Goal: Task Accomplishment & Management: Complete application form

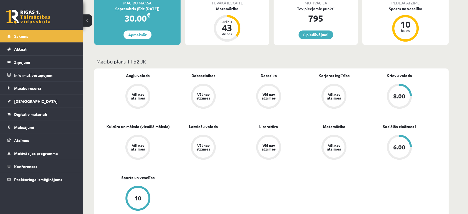
scroll to position [111, 0]
click at [27, 99] on span "[DEMOGRAPHIC_DATA]" at bounding box center [35, 101] width 43 height 5
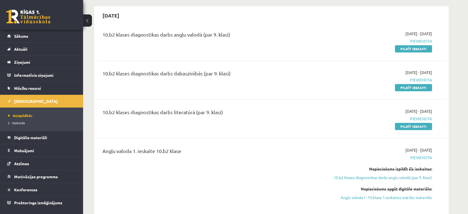
scroll to position [555, 0]
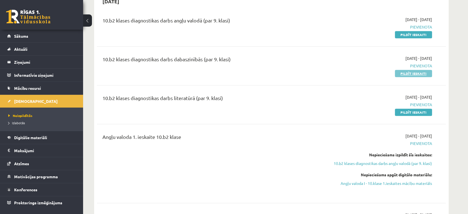
click at [410, 72] on link "Pildīt ieskaiti" at bounding box center [413, 73] width 37 height 7
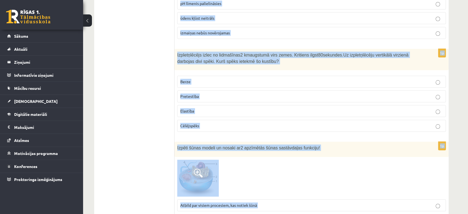
scroll to position [556, 0]
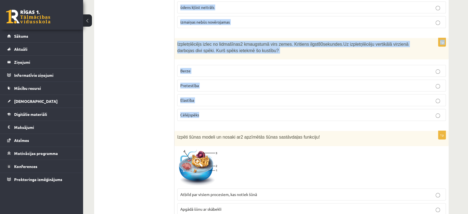
drag, startPoint x: 175, startPoint y: 62, endPoint x: 228, endPoint y: 114, distance: 74.8
copy form "Lor ip dolo sitametco adipisc? Elits do eiusm Tempo in utlabo Et dolor magn ali…"
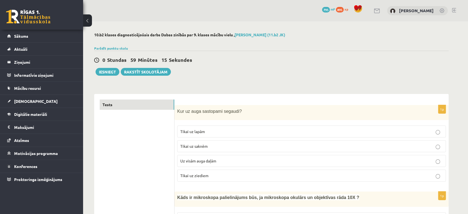
scroll to position [33, 0]
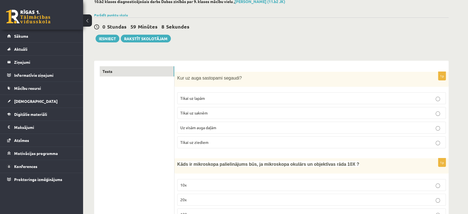
click at [202, 131] on label "Uz visām auga daļām" at bounding box center [311, 128] width 269 height 12
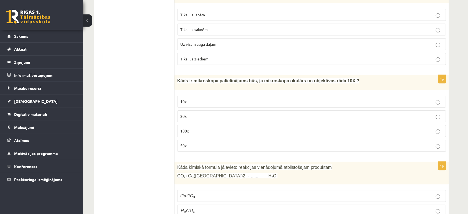
scroll to position [117, 0]
click at [191, 131] on p "100x" at bounding box center [311, 131] width 263 height 6
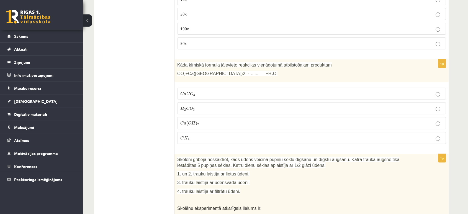
scroll to position [219, 0]
click at [201, 94] on p "C a C O 3 C a C O 3" at bounding box center [311, 93] width 263 height 6
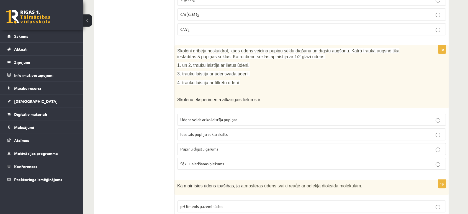
scroll to position [328, 0]
click at [193, 149] on span "Pupiņu dīgstu garums" at bounding box center [199, 148] width 38 height 5
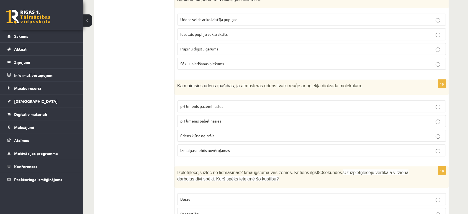
scroll to position [441, 0]
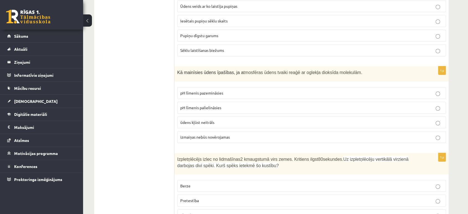
click at [223, 90] on p "pH līmenis pazemināsies" at bounding box center [311, 93] width 263 height 6
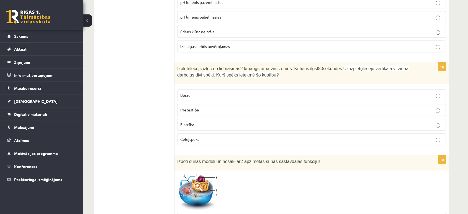
scroll to position [532, 0]
click at [199, 112] on label "Pretestība" at bounding box center [311, 110] width 269 height 12
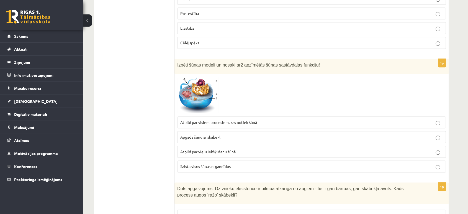
scroll to position [638, 0]
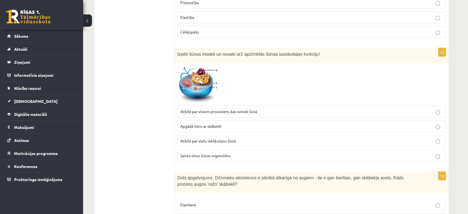
click at [189, 155] on span "Saista visus šūnas organoīdus" at bounding box center [205, 155] width 50 height 5
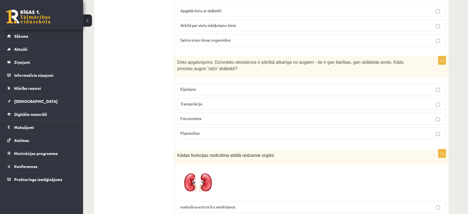
scroll to position [754, 0]
click at [201, 117] on span "Fotosintēze" at bounding box center [190, 118] width 21 height 5
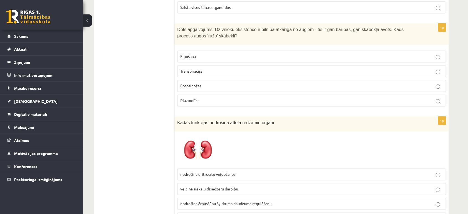
scroll to position [791, 0]
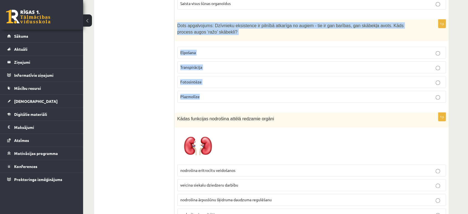
drag, startPoint x: 175, startPoint y: 23, endPoint x: 214, endPoint y: 91, distance: 77.9
click at [214, 91] on div "1p Dots apgalvojums: Dzīvnieku eksistence ir pilnībā atkarīga no augiem - tie i…" at bounding box center [312, 62] width 274 height 87
copy div "Dots apgalvojums: Dzīvnieku eksistence ir pilnībā atkarīga no augiem - tie ir g…"
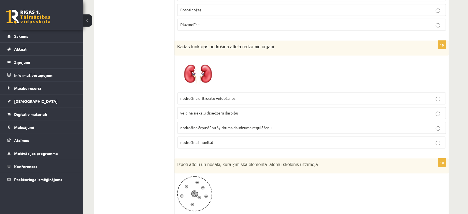
scroll to position [873, 0]
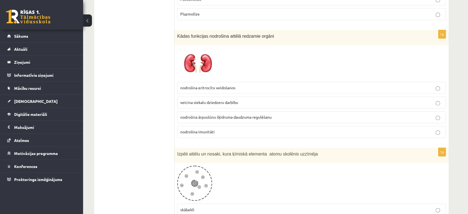
drag, startPoint x: 174, startPoint y: 83, endPoint x: 212, endPoint y: 88, distance: 38.3
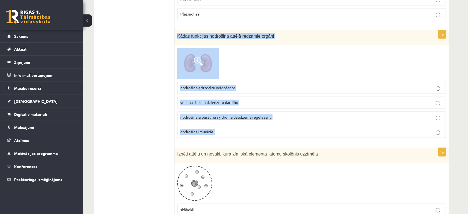
drag, startPoint x: 176, startPoint y: 32, endPoint x: 246, endPoint y: 132, distance: 121.6
click at [246, 132] on div "1p Kādas funkcijas nodrošina attēlā redzamie orgāni nodrošina eritrocītu veidoš…" at bounding box center [312, 86] width 274 height 112
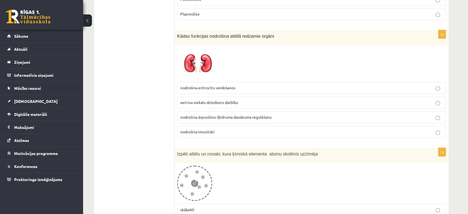
click at [181, 117] on label "nodrošina ārpusšūnu šķidruma daudzuma regulēšanu" at bounding box center [311, 117] width 269 height 12
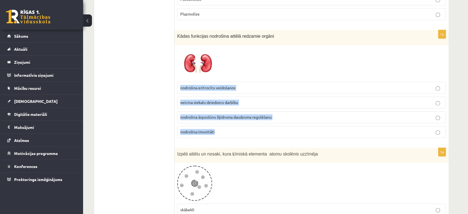
drag, startPoint x: 178, startPoint y: 85, endPoint x: 233, endPoint y: 134, distance: 73.0
click at [233, 134] on fieldset "nodrošina eritrocītu veidošanos veicina siekalu dziedzeru darbību nodrošina ārp…" at bounding box center [311, 109] width 269 height 60
copy fieldset "nodrošina eritrocītu veidošanos veicina siekalu dziedzeru darbību nodrošina ārp…"
click at [176, 114] on div "1p Kādas funkcijas nodrošina attēlā redzamie orgāni nodrošina eritrocītu veidoš…" at bounding box center [312, 86] width 274 height 112
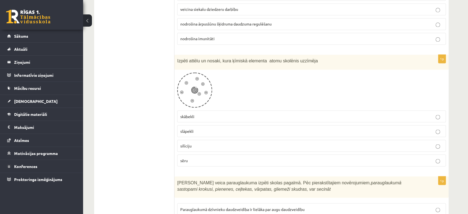
scroll to position [966, 0]
click at [194, 113] on span "skābekli" at bounding box center [187, 115] width 14 height 5
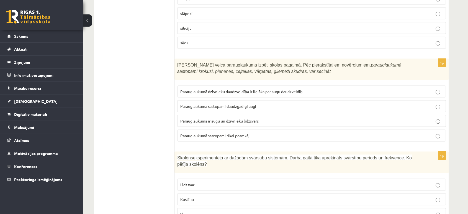
scroll to position [1085, 0]
click at [175, 61] on div "Skolēni veica parauglaukuma izpēti skolas pagalmā. Pēc pierakstītajiem novēroju…" at bounding box center [312, 68] width 274 height 21
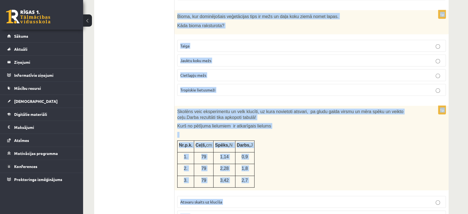
scroll to position [1584, 0]
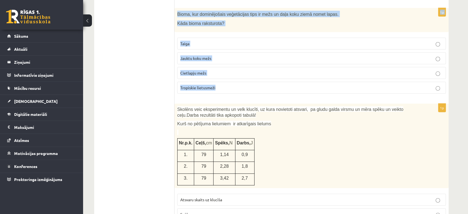
drag, startPoint x: 175, startPoint y: 60, endPoint x: 251, endPoint y: 73, distance: 77.0
copy form "Skolēni veica parauglaukuma izpēti skolas pagalmā. Pēc pierakstītajiem novēroju…"
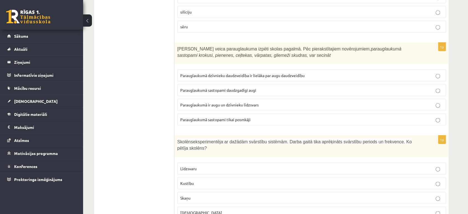
scroll to position [1103, 0]
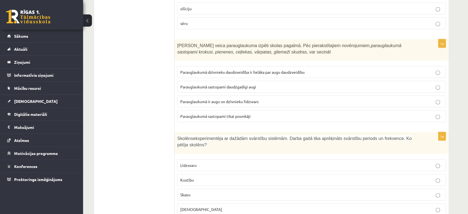
click at [232, 86] on p "Parauglaukumā sastopami daudzgadīgi augi" at bounding box center [311, 87] width 263 height 6
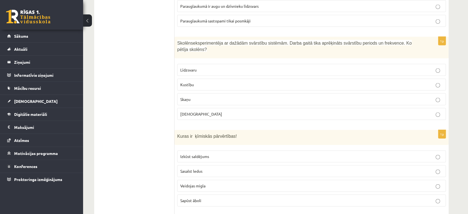
scroll to position [1199, 0]
click at [194, 78] on label "Kustību" at bounding box center [311, 84] width 269 height 12
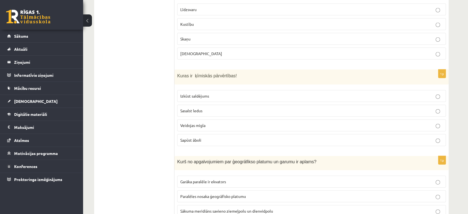
scroll to position [1292, 0]
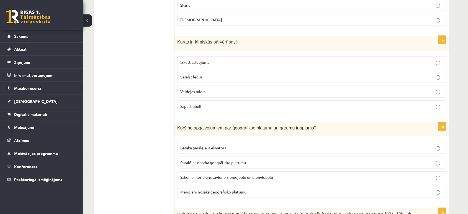
click at [206, 103] on p "Sapūst āboli" at bounding box center [311, 106] width 263 height 6
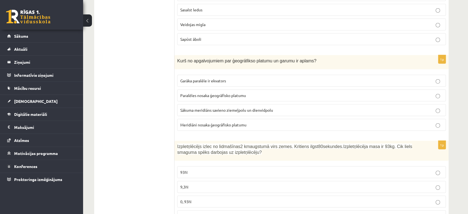
scroll to position [1360, 0]
click at [204, 118] on label "Meridiāni nosaka ģeogrāfisko platumu" at bounding box center [311, 124] width 269 height 12
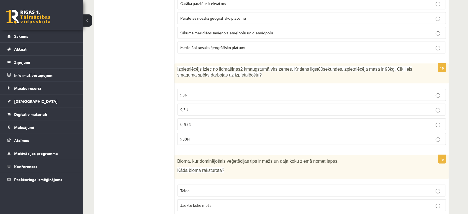
scroll to position [1437, 0]
click at [206, 133] on label "930N" at bounding box center [311, 139] width 269 height 12
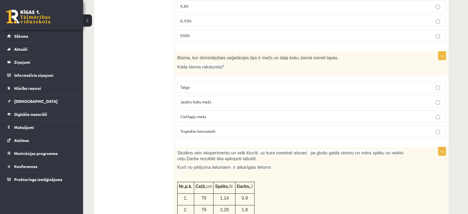
scroll to position [1545, 0]
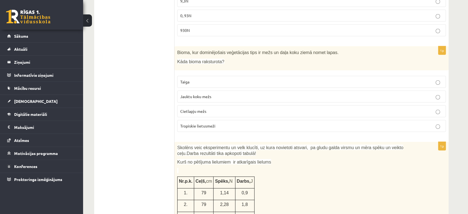
click at [206, 94] on span "Jauktu koku mežs" at bounding box center [195, 96] width 31 height 5
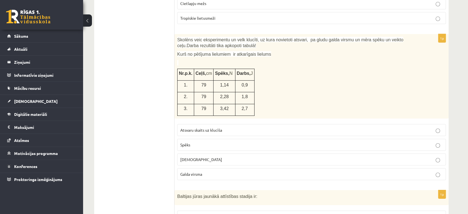
scroll to position [1656, 0]
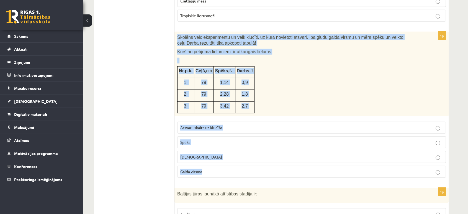
drag, startPoint x: 174, startPoint y: 23, endPoint x: 243, endPoint y: 161, distance: 154.6
click at [243, 161] on div "1p Skolēns veic eksperimentu un velk klucīti, uz kura novietoti atsvari, pa glu…" at bounding box center [312, 107] width 274 height 150
copy div "Skolēns veic eksperimentu un velk klucīti, uz kura novietoti atsvari, pa gludu …"
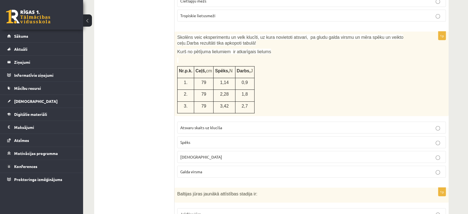
click at [198, 136] on label "Spēks" at bounding box center [311, 142] width 269 height 12
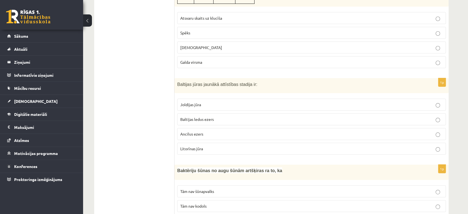
scroll to position [1765, 0]
drag, startPoint x: 172, startPoint y: 72, endPoint x: 256, endPoint y: 150, distance: 114.5
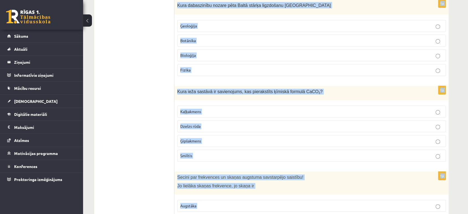
scroll to position [2584, 0]
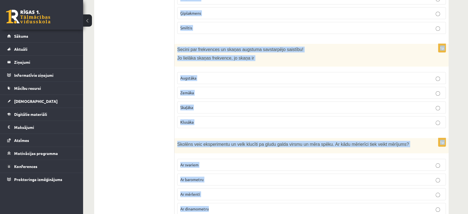
drag, startPoint x: 175, startPoint y: 73, endPoint x: 258, endPoint y: 207, distance: 158.0
copy form "Baltijas jūras jaunākā attīstības stadija ir: Joldijas jūra Baltijas ledus ezer…"
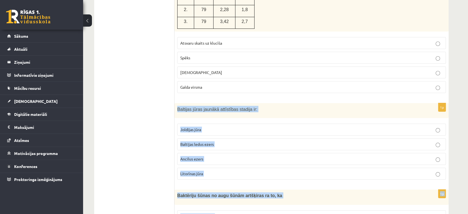
scroll to position [1695, 0]
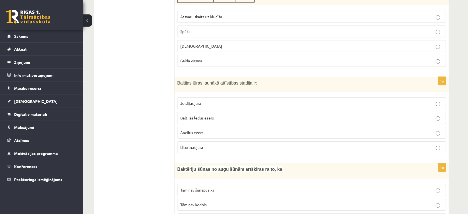
click at [204, 144] on p "Litorīnas jūra" at bounding box center [311, 147] width 263 height 6
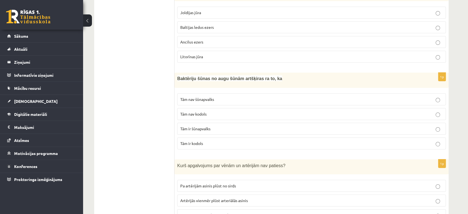
scroll to position [1859, 0]
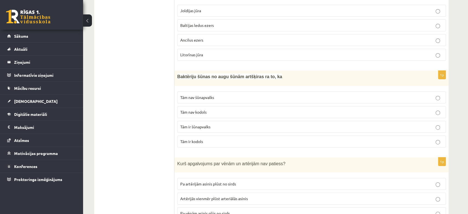
click at [213, 106] on label "Tām nav kodols" at bounding box center [311, 112] width 269 height 12
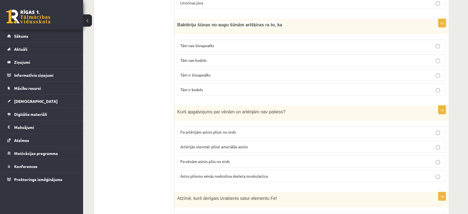
scroll to position [1916, 0]
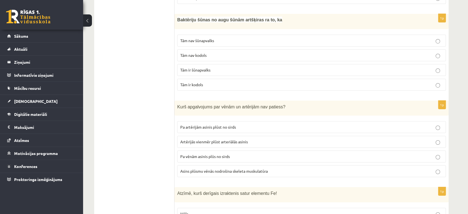
click at [217, 136] on label "Artērijās vienmēr plūst arteriālās asinis" at bounding box center [311, 142] width 269 height 12
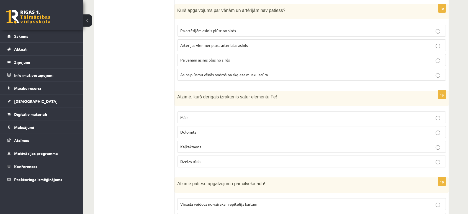
scroll to position [2020, 0]
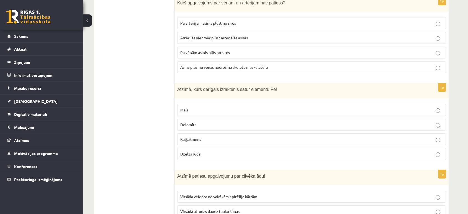
click at [197, 151] on span "Dzelzs rūda" at bounding box center [190, 153] width 20 height 5
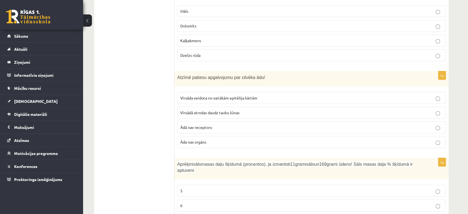
scroll to position [2121, 0]
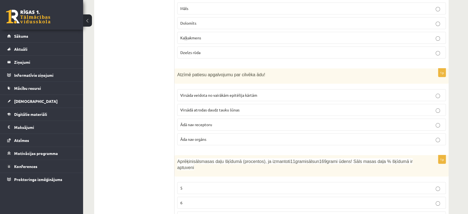
click at [208, 93] on span "Virsāda veidota no vairākām epitēlija kārtām" at bounding box center [218, 95] width 77 height 5
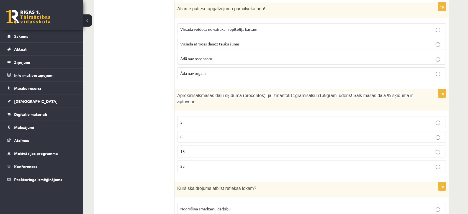
scroll to position [2189, 0]
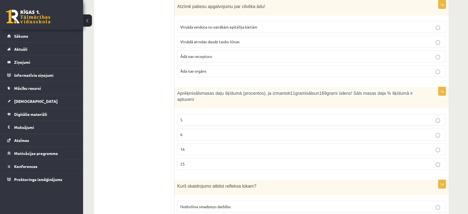
click at [205, 129] on label "6" at bounding box center [311, 135] width 269 height 12
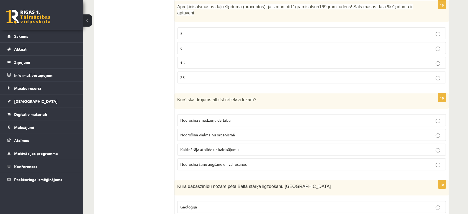
scroll to position [2276, 0]
click at [214, 147] on span "Kairinātāja atbilde uz kairinājumu" at bounding box center [209, 149] width 58 height 5
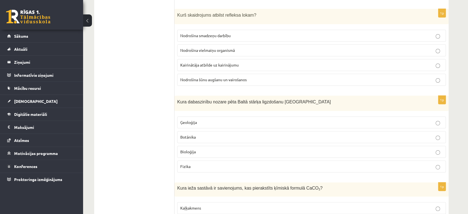
scroll to position [2370, 0]
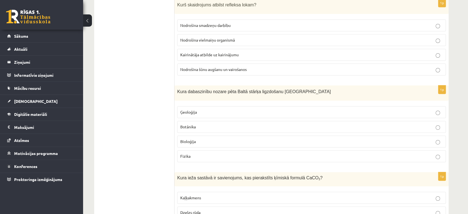
click at [195, 139] on span "Bioloģija" at bounding box center [188, 141] width 16 height 5
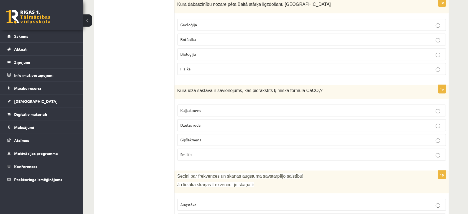
scroll to position [2460, 0]
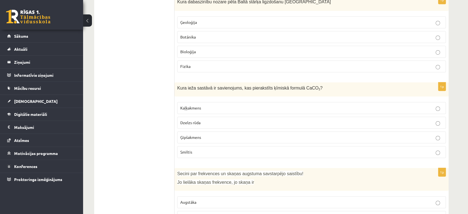
click at [211, 105] on p "Kaļķakmens" at bounding box center [311, 108] width 263 height 6
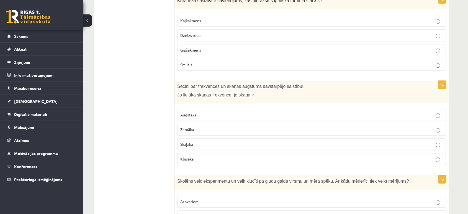
scroll to position [2547, 0]
click at [206, 109] on label "Augstāka" at bounding box center [311, 115] width 269 height 12
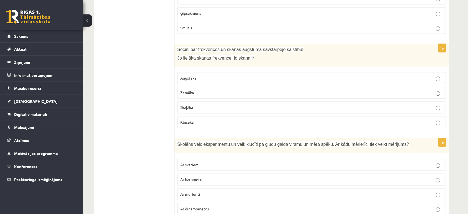
click at [188, 206] on span "Ar dinamometru" at bounding box center [194, 208] width 29 height 5
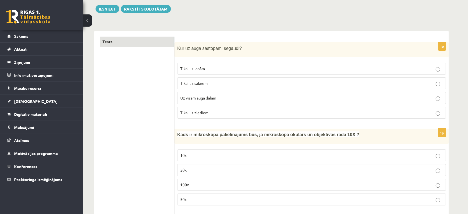
scroll to position [0, 0]
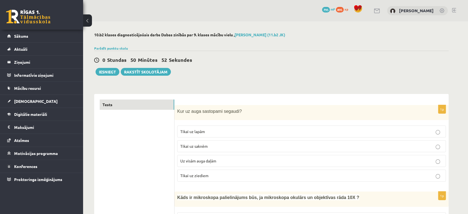
click at [116, 51] on div "0 Stundas 50 Minūtes 52 Sekundes Ieskaite saglabāta! Iesniegt Rakstīt skolotājam" at bounding box center [271, 63] width 355 height 25
click at [115, 47] on link "Parādīt punktu skalu" at bounding box center [111, 48] width 34 height 4
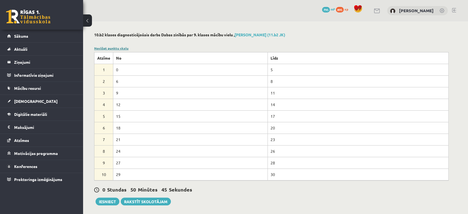
click at [111, 46] on link "Noslēpt punktu skalu" at bounding box center [111, 48] width 34 height 4
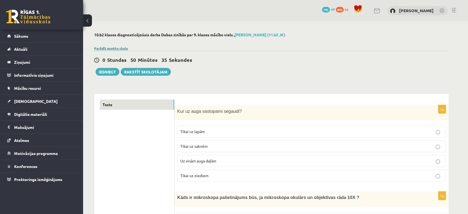
click at [111, 49] on link "Parādīt punktu skalu" at bounding box center [111, 48] width 34 height 4
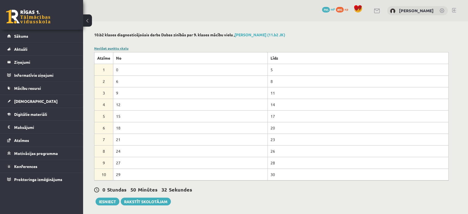
click at [110, 49] on link "Noslēpt punktu skalu" at bounding box center [111, 48] width 34 height 4
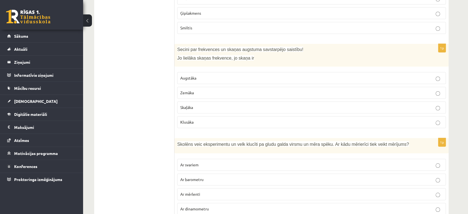
scroll to position [2584, 0]
click at [193, 177] on span "Ar barometru" at bounding box center [191, 179] width 23 height 5
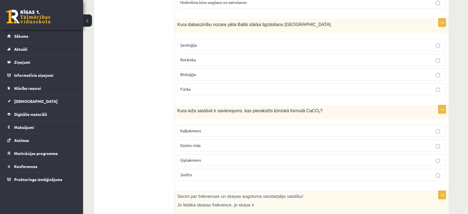
scroll to position [2437, 0]
click at [200, 158] on span "Ģipšakmens" at bounding box center [190, 160] width 21 height 5
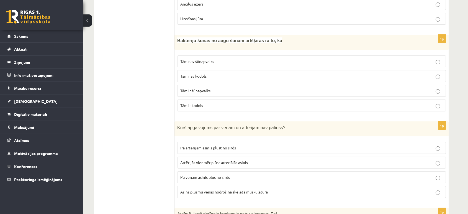
scroll to position [1881, 0]
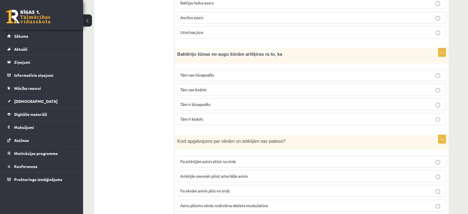
click at [206, 116] on p "Tām ir kodols" at bounding box center [311, 119] width 263 height 6
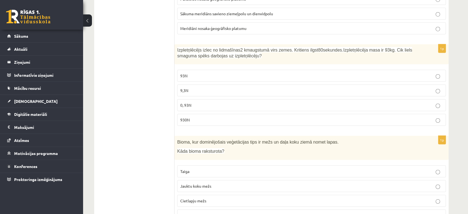
scroll to position [1450, 0]
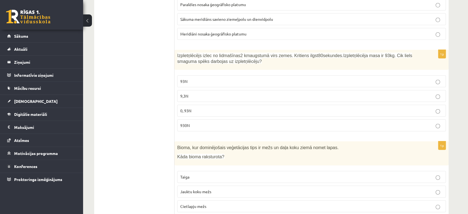
click at [203, 17] on span "Sākuma meridiāns savieno ziemeļpolu un dienvidpolu" at bounding box center [226, 19] width 93 height 5
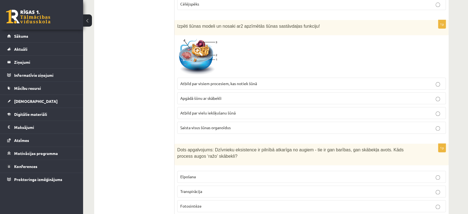
scroll to position [660, 0]
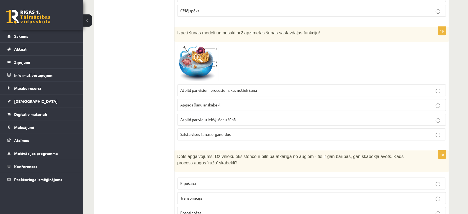
click at [200, 108] on label "Apgādā šūnu ar skābekli" at bounding box center [311, 105] width 269 height 12
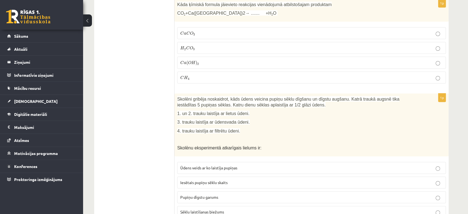
scroll to position [276, 0]
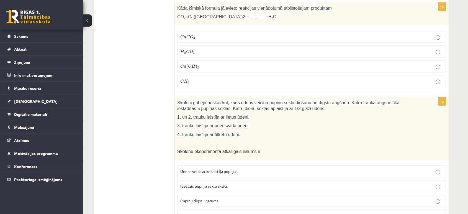
click at [199, 60] on label "C a ( O H ) 2 C a ( O H ) 2" at bounding box center [311, 66] width 269 height 12
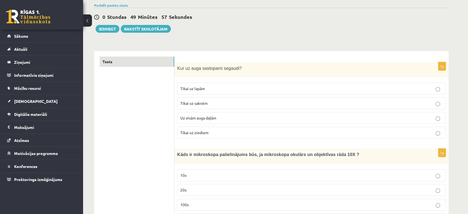
scroll to position [0, 0]
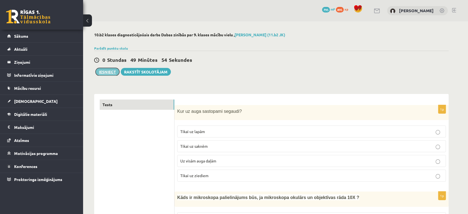
click at [111, 72] on button "Iesniegt" at bounding box center [108, 72] width 24 height 8
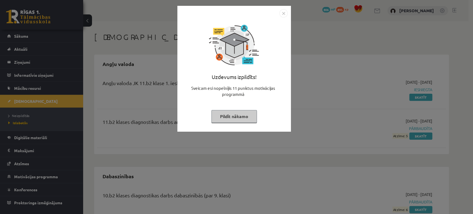
click at [281, 14] on img "Close" at bounding box center [283, 13] width 8 height 8
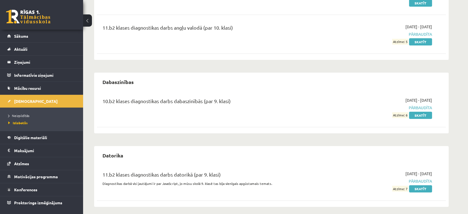
scroll to position [94, 0]
click at [422, 112] on link "Skatīt" at bounding box center [420, 114] width 23 height 7
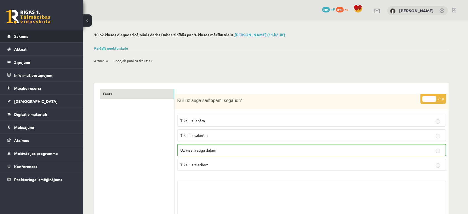
click at [32, 39] on link "Sākums" at bounding box center [41, 36] width 69 height 13
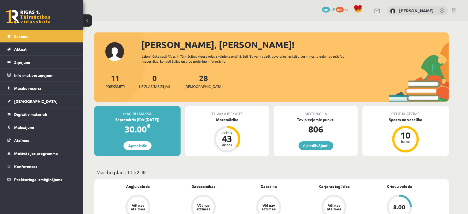
click at [190, 83] on div "28 Ieskaites" at bounding box center [203, 80] width 38 height 17
click at [194, 83] on div "28 Ieskaites" at bounding box center [203, 80] width 38 height 17
click at [194, 80] on link "28 Ieskaites" at bounding box center [203, 81] width 38 height 16
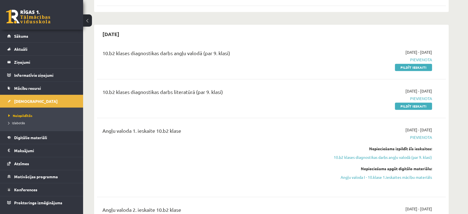
scroll to position [522, 0]
click at [404, 106] on link "Pildīt ieskaiti" at bounding box center [413, 106] width 37 height 7
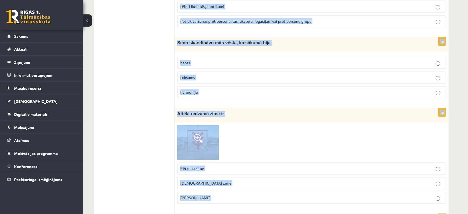
scroll to position [332, 0]
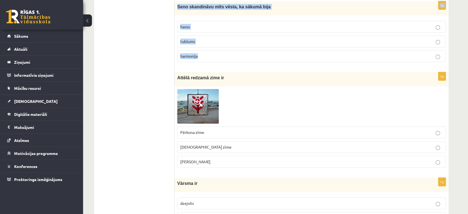
drag, startPoint x: 176, startPoint y: 23, endPoint x: 219, endPoint y: 61, distance: 57.1
copy form "Mākslā izpaužas dažādas estētiskās kategorijas: skaistais – neglītais (bezjēdzī…"
click at [175, 48] on div "1p Seno skandināvu mīts vēsta, ka sākumā bija haoss tukšums harmonija" at bounding box center [312, 33] width 274 height 65
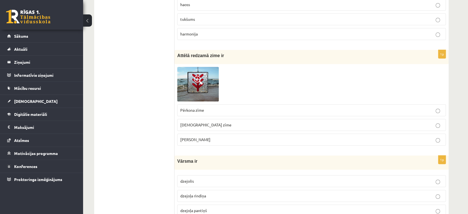
scroll to position [346, 0]
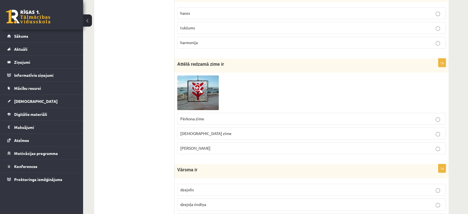
drag, startPoint x: 200, startPoint y: 125, endPoint x: 133, endPoint y: 100, distance: 71.1
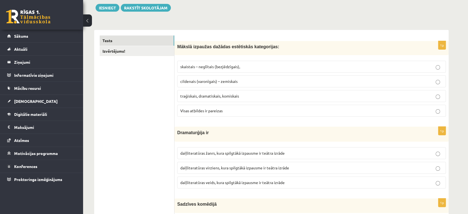
scroll to position [42, 0]
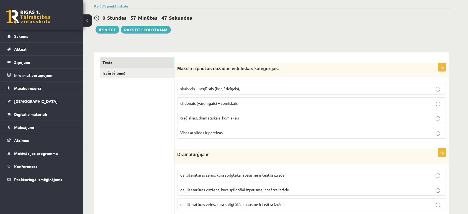
click at [200, 133] on span "Visas atbildes ir pareizas" at bounding box center [201, 132] width 42 height 5
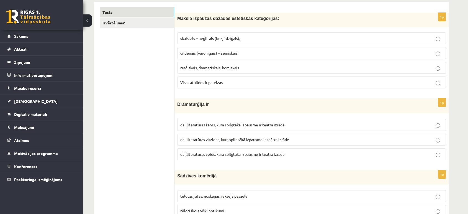
scroll to position [99, 0]
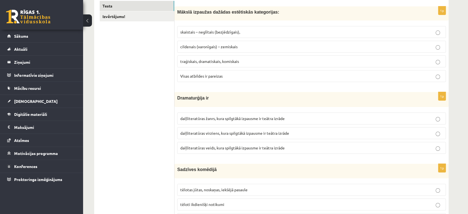
click at [232, 148] on span "daiļliteratūras veids, kura spilgtākā izpausme ir teātra izrāde" at bounding box center [232, 147] width 104 height 5
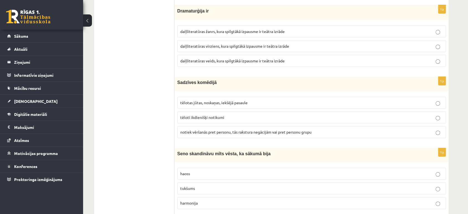
scroll to position [186, 0]
click at [227, 117] on p "tēloti ikdienišķi notikumi" at bounding box center [311, 117] width 263 height 6
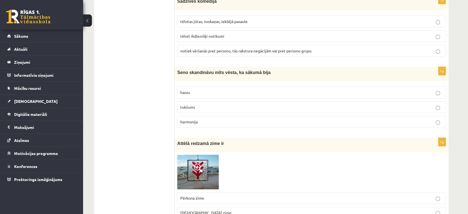
scroll to position [268, 0]
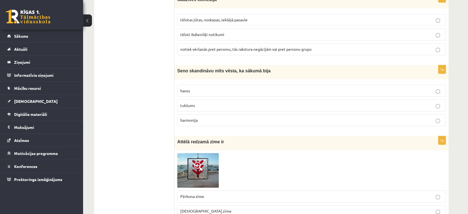
click at [217, 107] on label "tukšums" at bounding box center [311, 105] width 269 height 12
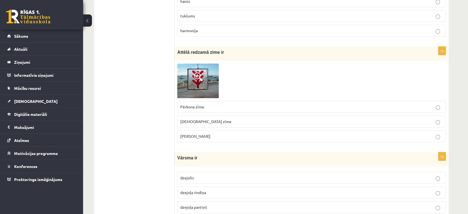
scroll to position [361, 0]
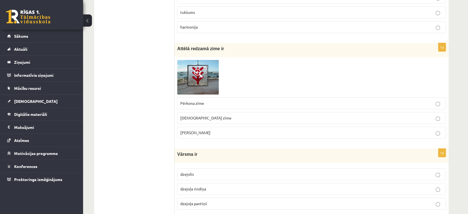
click at [226, 104] on p "Pērkona zīme" at bounding box center [311, 103] width 263 height 6
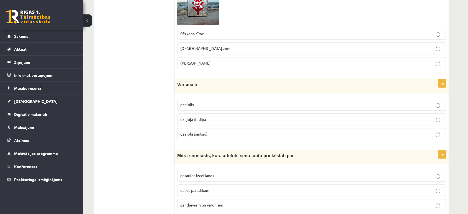
scroll to position [440, 0]
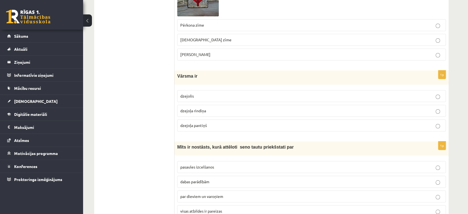
click at [208, 106] on label "dzejoļa rindiņa" at bounding box center [311, 111] width 269 height 12
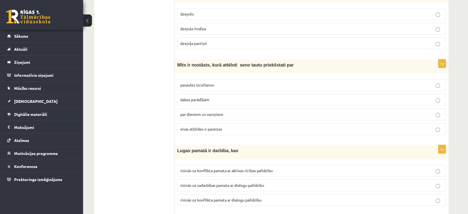
scroll to position [526, 0]
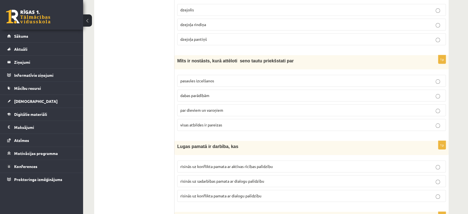
click at [208, 122] on span "visas atbildes ir pareizas" at bounding box center [201, 124] width 42 height 5
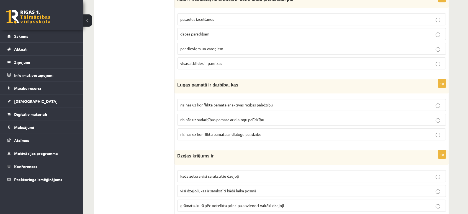
scroll to position [600, 0]
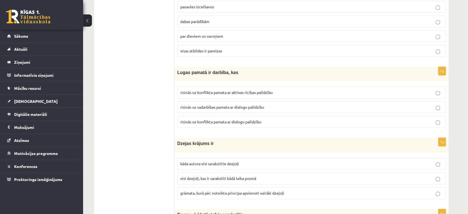
click at [228, 121] on span "risinās uz konflikta pamata ar dialogu palīdzību" at bounding box center [220, 121] width 81 height 5
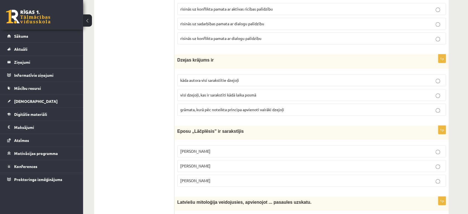
scroll to position [688, 0]
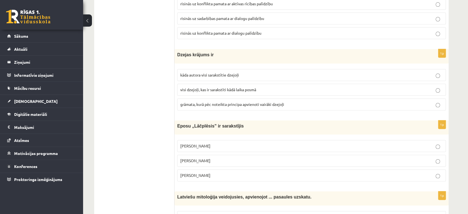
click at [242, 103] on span "grāmata, kurā pēc noteikta principa apvienoti vairāki dzejoļi" at bounding box center [232, 104] width 104 height 5
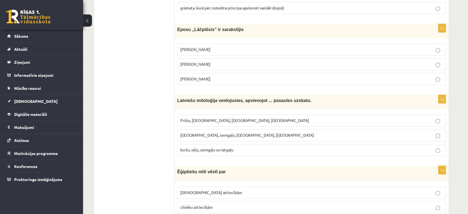
scroll to position [784, 0]
click at [199, 48] on span "Andrievs Pumpurs" at bounding box center [195, 49] width 30 height 5
click at [196, 62] on span "Andrejs Pumpurs" at bounding box center [195, 64] width 30 height 5
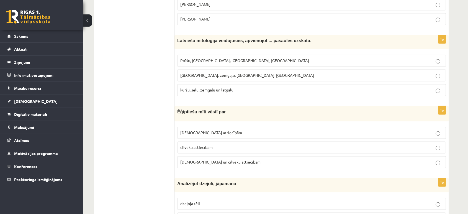
scroll to position [849, 0]
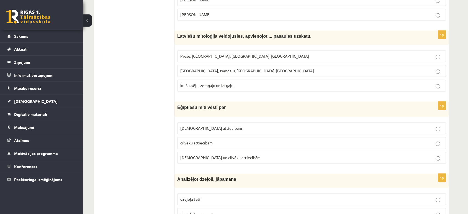
click at [202, 86] on p "kuršu, sēļu, zemgaļu un latgaļu" at bounding box center [311, 86] width 263 height 6
click at [206, 50] on label "Prūšu, sēļu, zemgaļu, latgaļu" at bounding box center [311, 56] width 269 height 12
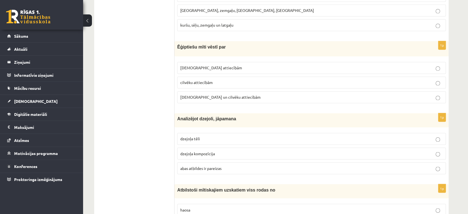
scroll to position [915, 0]
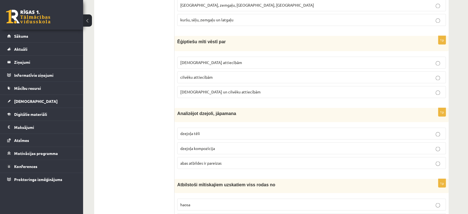
click at [213, 89] on p "Dievu un cilvēku attiecībām" at bounding box center [311, 92] width 263 height 6
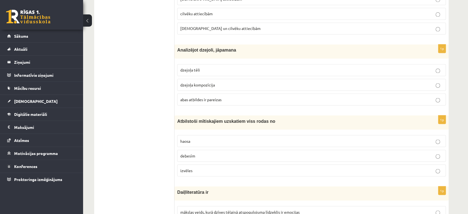
scroll to position [984, 0]
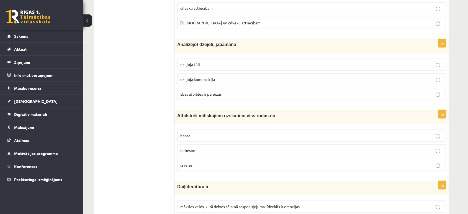
click at [220, 95] on label "abas atbildes ir pareizas" at bounding box center [311, 94] width 269 height 12
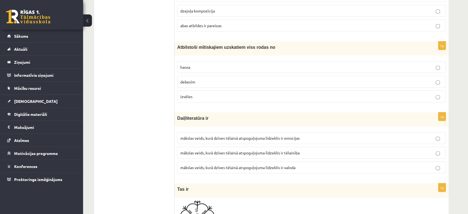
scroll to position [1058, 0]
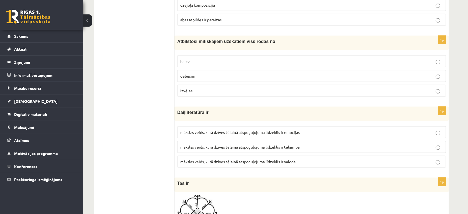
click at [212, 60] on p "haosa" at bounding box center [311, 61] width 263 height 6
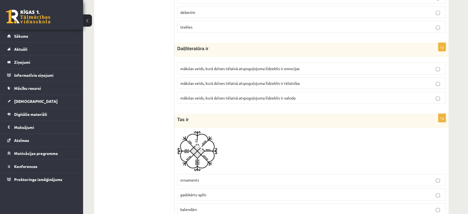
scroll to position [1122, 0]
click at [285, 95] on span "mākslas veids, kurā dzīves tēlainā atspoguļojuma līdzeklis ir valoda" at bounding box center [237, 97] width 115 height 5
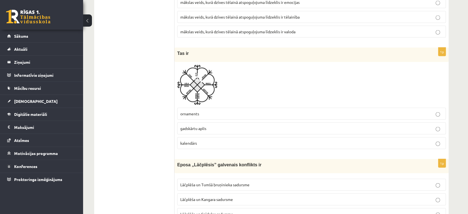
scroll to position [1205, 0]
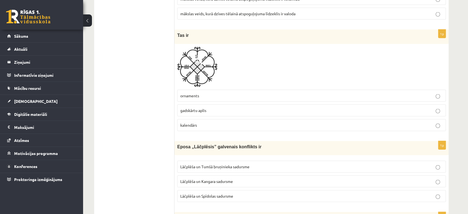
click at [199, 111] on label "gadskārtu aplis" at bounding box center [311, 110] width 269 height 12
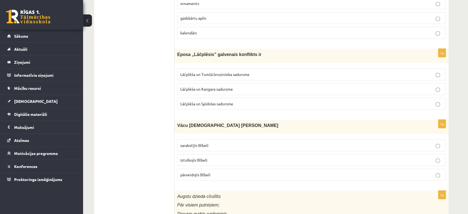
scroll to position [1298, 0]
click at [235, 73] on span "Lāčplēša un Tumšā bruņinieka sadursme" at bounding box center [214, 73] width 69 height 5
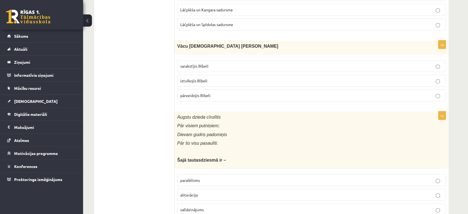
scroll to position [1378, 0]
click at [201, 79] on p "iztulkojis Bībeli" at bounding box center [311, 80] width 263 height 6
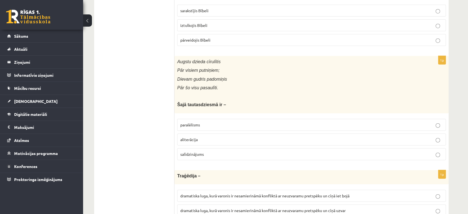
scroll to position [1453, 0]
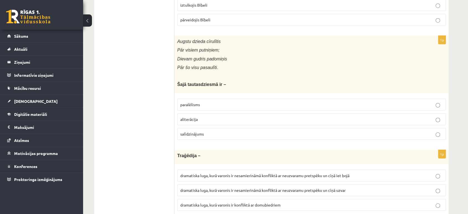
click at [200, 102] on p "paralēlisms" at bounding box center [311, 105] width 263 height 6
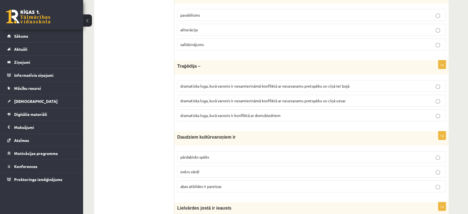
scroll to position [1543, 0]
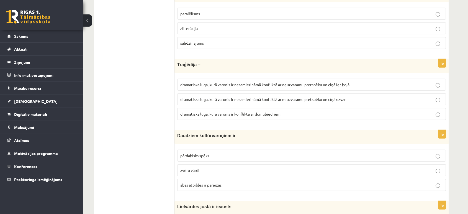
click at [287, 82] on span "dramatiska luga, kurā varonis ir nesamierināmā konfliktā ar neuzvaramu pretspēk…" at bounding box center [264, 84] width 169 height 5
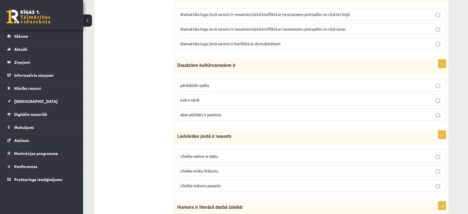
scroll to position [1621, 0]
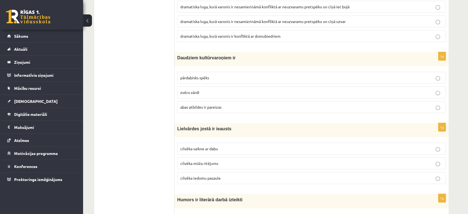
click at [224, 72] on label "pārdabisks spēks" at bounding box center [311, 78] width 269 height 12
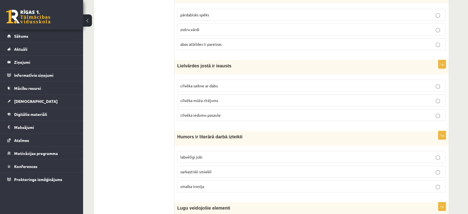
scroll to position [1686, 0]
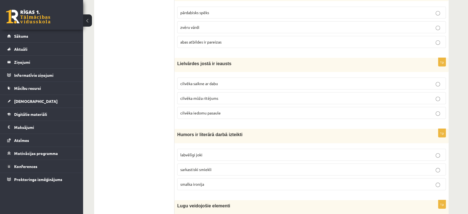
click at [221, 95] on p "cilvēka mūža ritējums" at bounding box center [311, 98] width 263 height 6
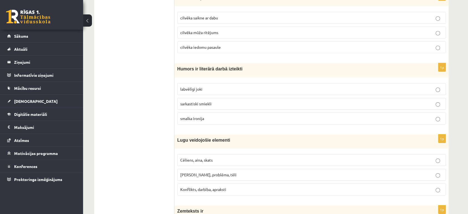
scroll to position [1753, 0]
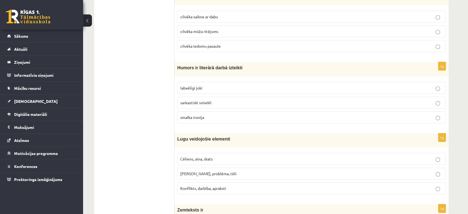
click at [220, 101] on label "sarkastiski smiekli" at bounding box center [311, 103] width 269 height 12
click at [205, 117] on label "smalka ironija" at bounding box center [311, 117] width 269 height 12
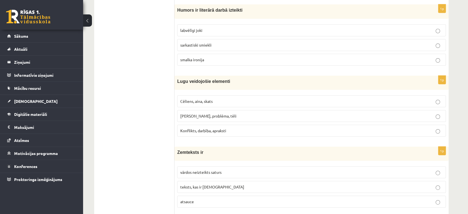
scroll to position [1811, 0]
click at [208, 98] on span "Cēliens, aina, skats" at bounding box center [196, 100] width 32 height 5
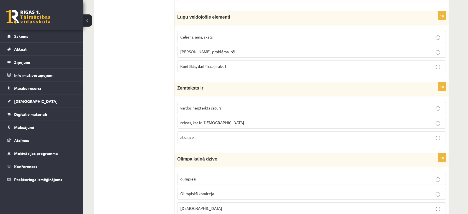
scroll to position [1876, 0]
click at [202, 104] on span "vārdos neizteikts saturs" at bounding box center [200, 106] width 41 height 5
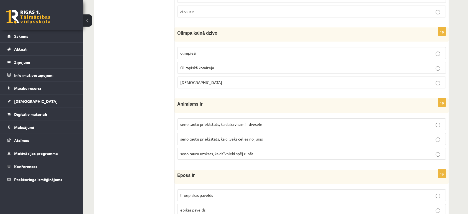
scroll to position [2001, 0]
click at [209, 79] on p "Dievi" at bounding box center [311, 82] width 263 height 6
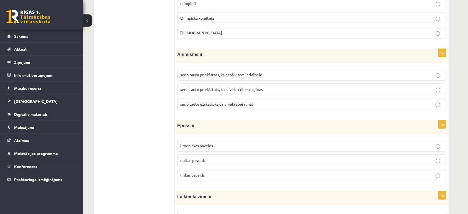
scroll to position [2051, 0]
click at [250, 72] on span "seno tautu priekšstats, ka dabā visam ir dvēsele" at bounding box center [221, 74] width 82 height 5
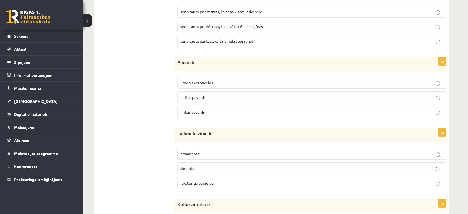
scroll to position [2117, 0]
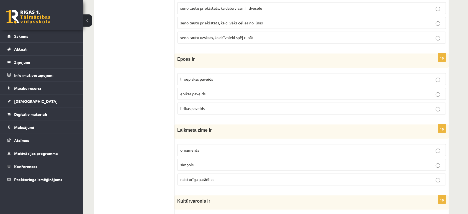
click at [197, 91] on span "epikas paveids" at bounding box center [192, 93] width 25 height 5
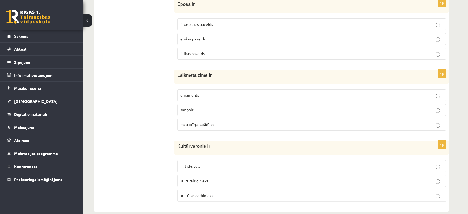
scroll to position [2174, 0]
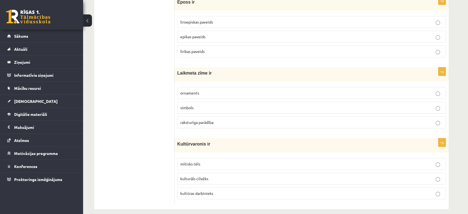
click at [200, 120] on span "raksturīga parādība" at bounding box center [196, 122] width 33 height 5
click at [215, 161] on p "mītisks tēls" at bounding box center [311, 164] width 263 height 6
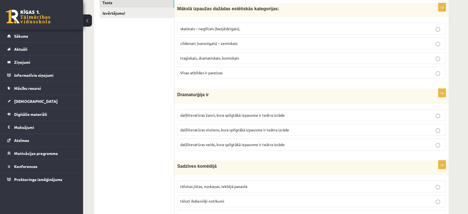
scroll to position [0, 0]
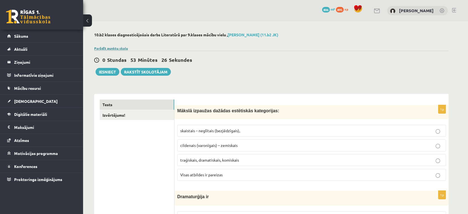
click at [111, 48] on link "Parādīt punktu skalu" at bounding box center [111, 48] width 34 height 4
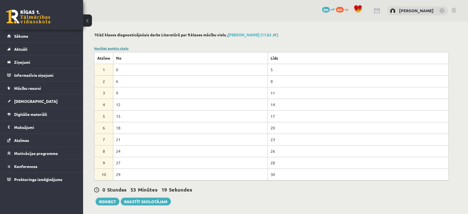
click at [107, 48] on link "Noslēpt punktu skalu" at bounding box center [111, 48] width 34 height 4
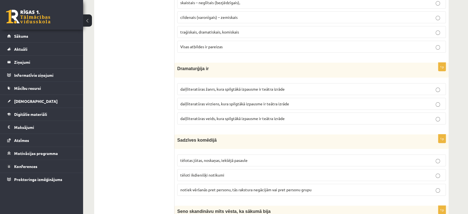
scroll to position [156, 0]
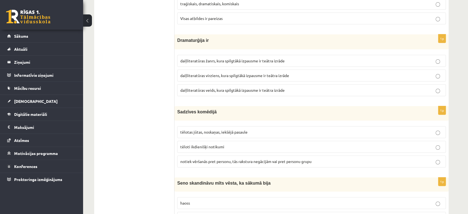
click at [207, 135] on label "tēlotas jūtas, noskaņas, iekšējā pasaule" at bounding box center [311, 132] width 269 height 12
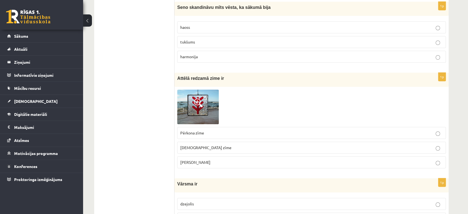
scroll to position [419, 0]
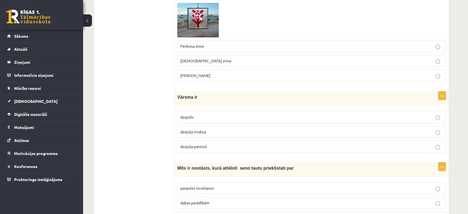
click at [205, 148] on label "dzejoļa pantiņš" at bounding box center [311, 146] width 269 height 12
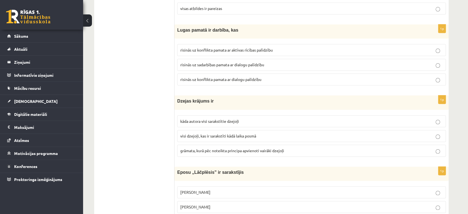
scroll to position [643, 0]
click at [195, 115] on label "kāda autora visi sarakstītie dzejoļi" at bounding box center [311, 121] width 269 height 12
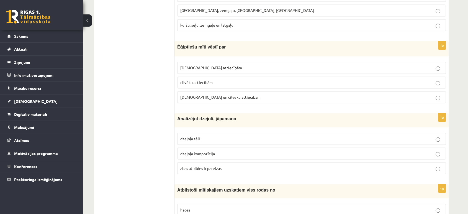
scroll to position [911, 0]
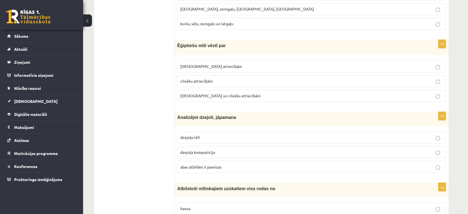
click at [196, 79] on span "cilvēku attiecībām" at bounding box center [196, 80] width 32 height 5
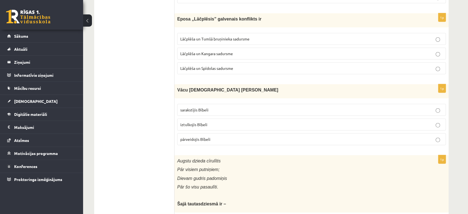
scroll to position [1342, 0]
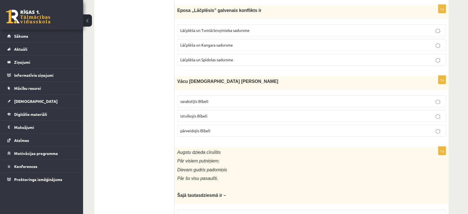
click at [199, 99] on span "sarakstījis Bībeli" at bounding box center [194, 101] width 28 height 5
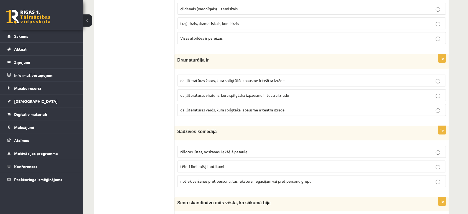
scroll to position [0, 0]
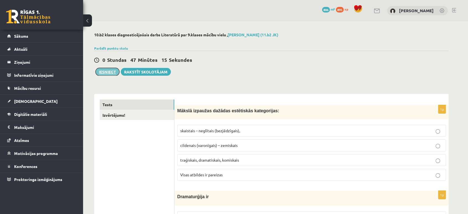
click at [109, 71] on button "Iesniegt" at bounding box center [108, 72] width 24 height 8
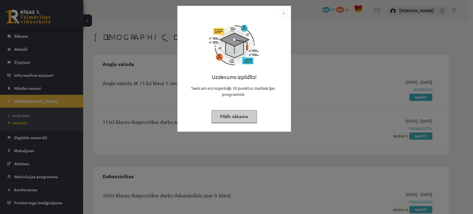
click at [284, 15] on img "Close" at bounding box center [283, 13] width 8 height 8
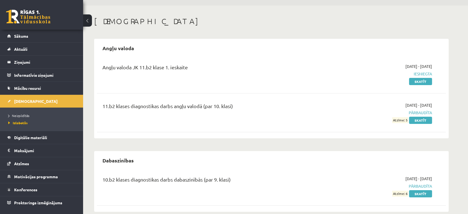
scroll to position [14, 0]
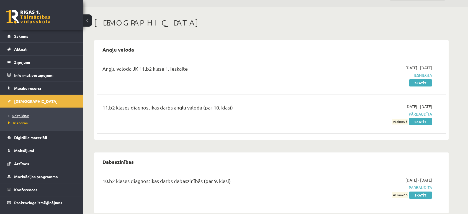
click at [23, 113] on link "Neizpildītās" at bounding box center [42, 115] width 69 height 5
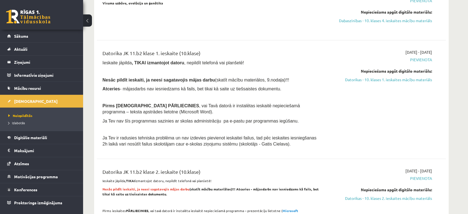
scroll to position [1112, 0]
drag, startPoint x: 224, startPoint y: 149, endPoint x: 247, endPoint y: 150, distance: 22.7
click at [247, 147] on span "Ja Tev ir radusies tehniska problēma un nav izdevies pievienot ieskaitei failus…" at bounding box center [209, 141] width 214 height 11
copy span "[PERSON_NAME]"
